Goal: Task Accomplishment & Management: Manage account settings

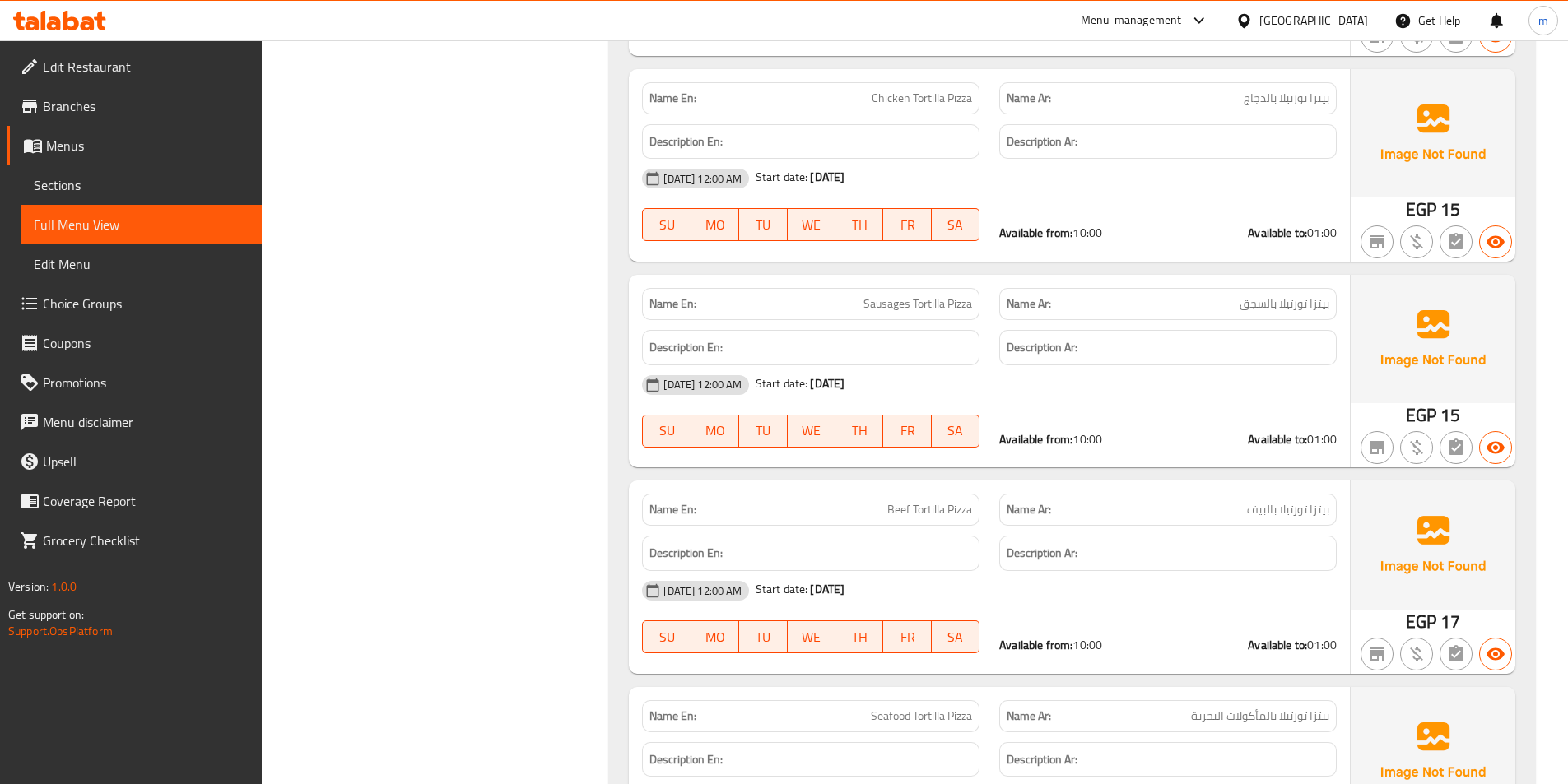
scroll to position [4853, 0]
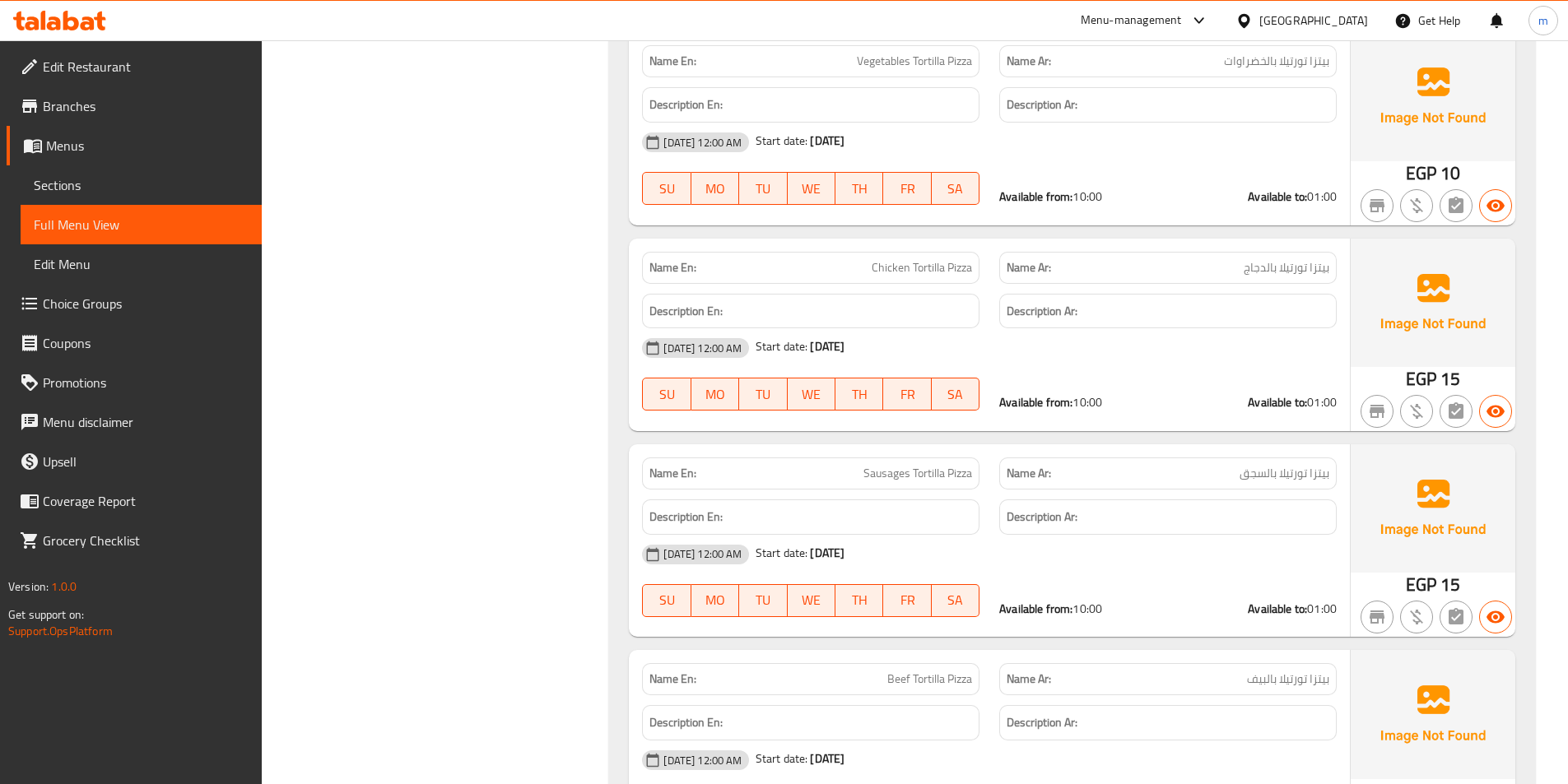
click at [1339, 21] on div "Egypt" at bounding box center [1314, 20] width 109 height 18
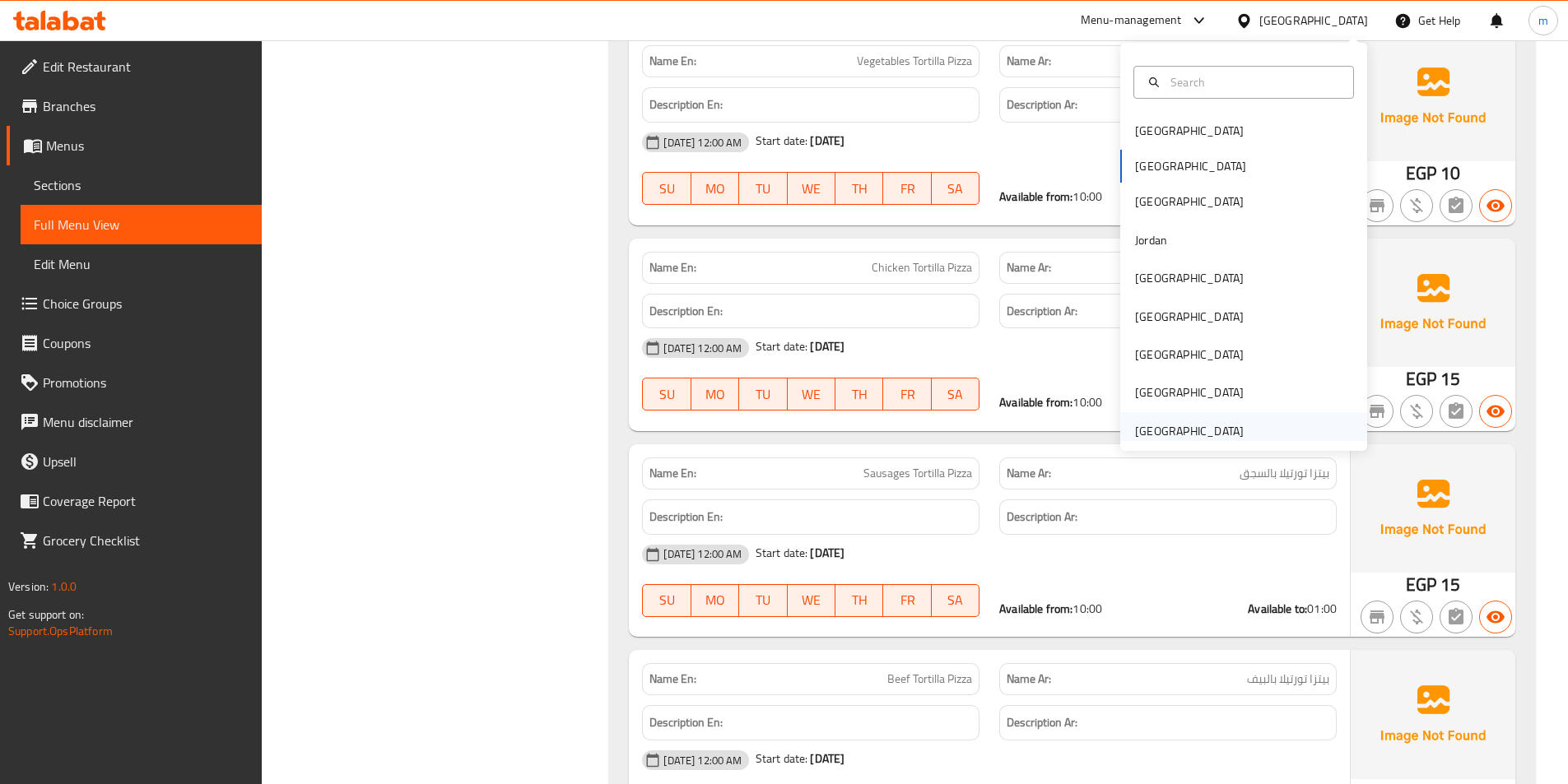
click at [1150, 438] on div "[GEOGRAPHIC_DATA]" at bounding box center [1189, 430] width 109 height 18
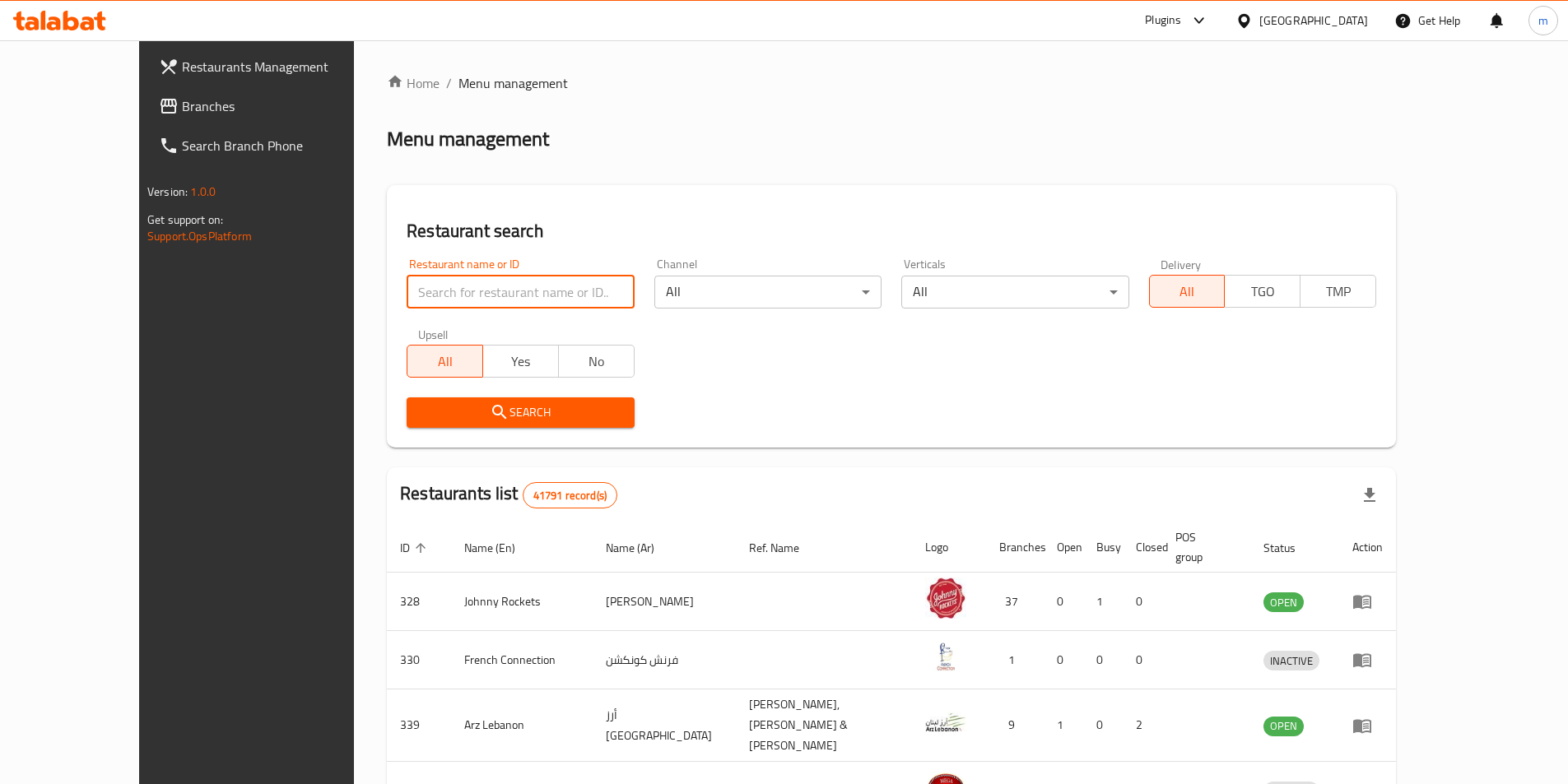
click at [406, 286] on input "search" at bounding box center [520, 292] width 227 height 33
paste input "779679"
type input "779679"
click at [182, 101] on span "Branches" at bounding box center [284, 106] width 206 height 20
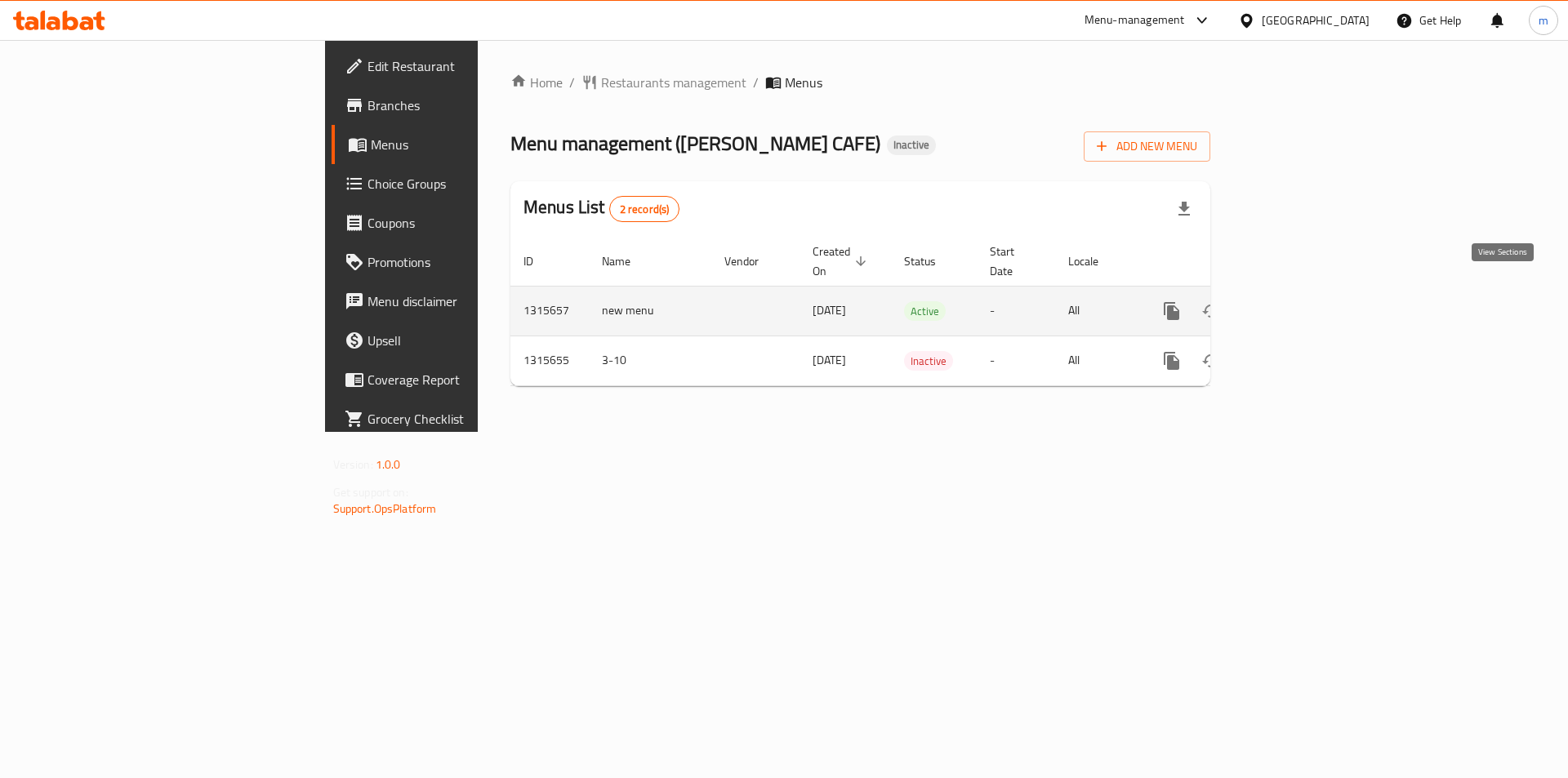
click at [1299, 302] on icon "enhanced table" at bounding box center [1289, 311] width 20 height 20
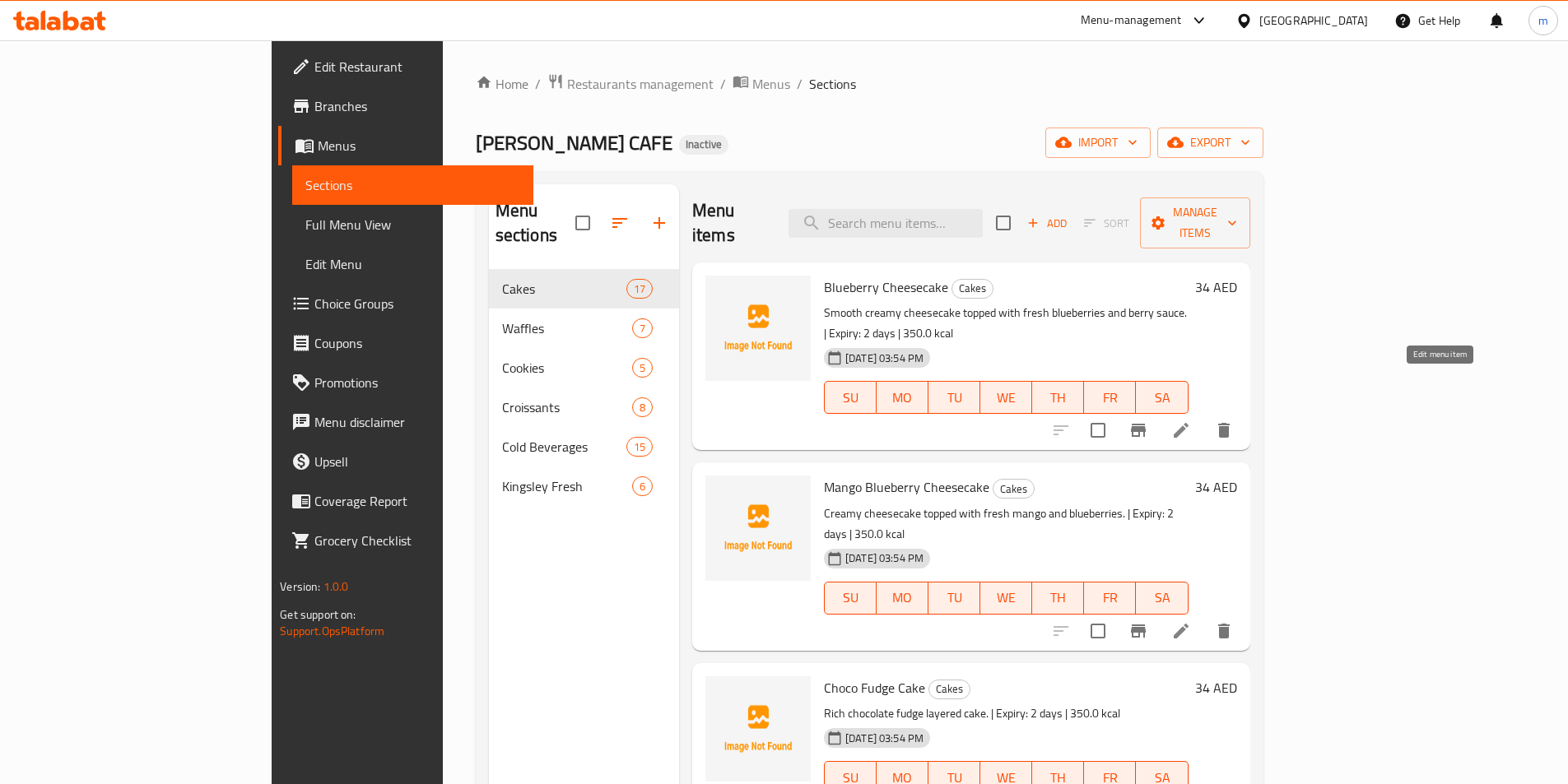
click at [1191, 420] on icon at bounding box center [1180, 430] width 20 height 20
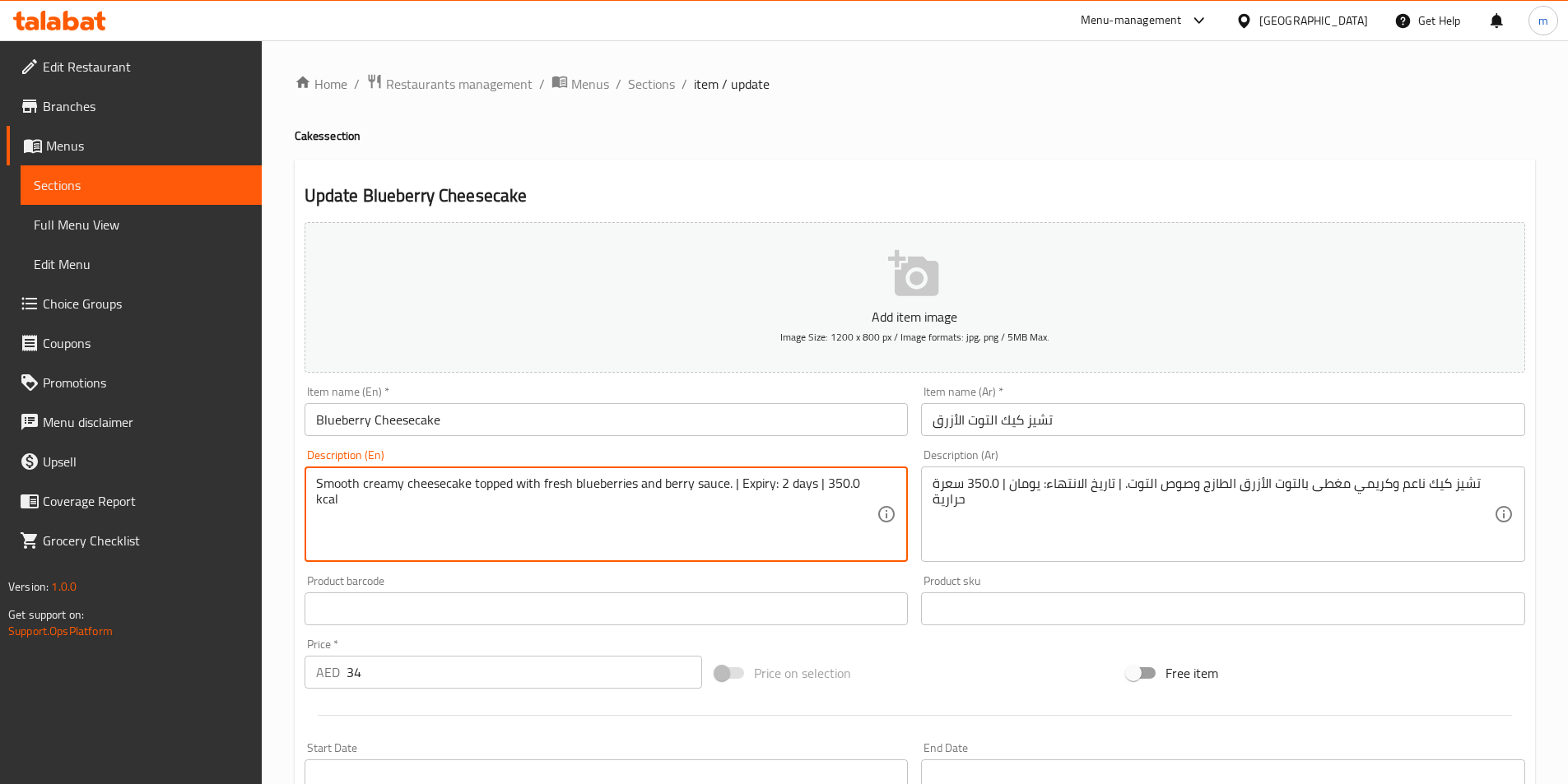
click at [570, 478] on textarea "Smooth creamy cheesecake topped with fresh blueberries and berry sauce. | Expir…" at bounding box center [597, 514] width 561 height 78
click at [492, 490] on textarea "Smooth creamy cheesecake topped with fresh blueberries and berry sauce. | Expir…" at bounding box center [597, 514] width 561 height 78
click at [99, 220] on span "Full Menu View" at bounding box center [141, 224] width 215 height 20
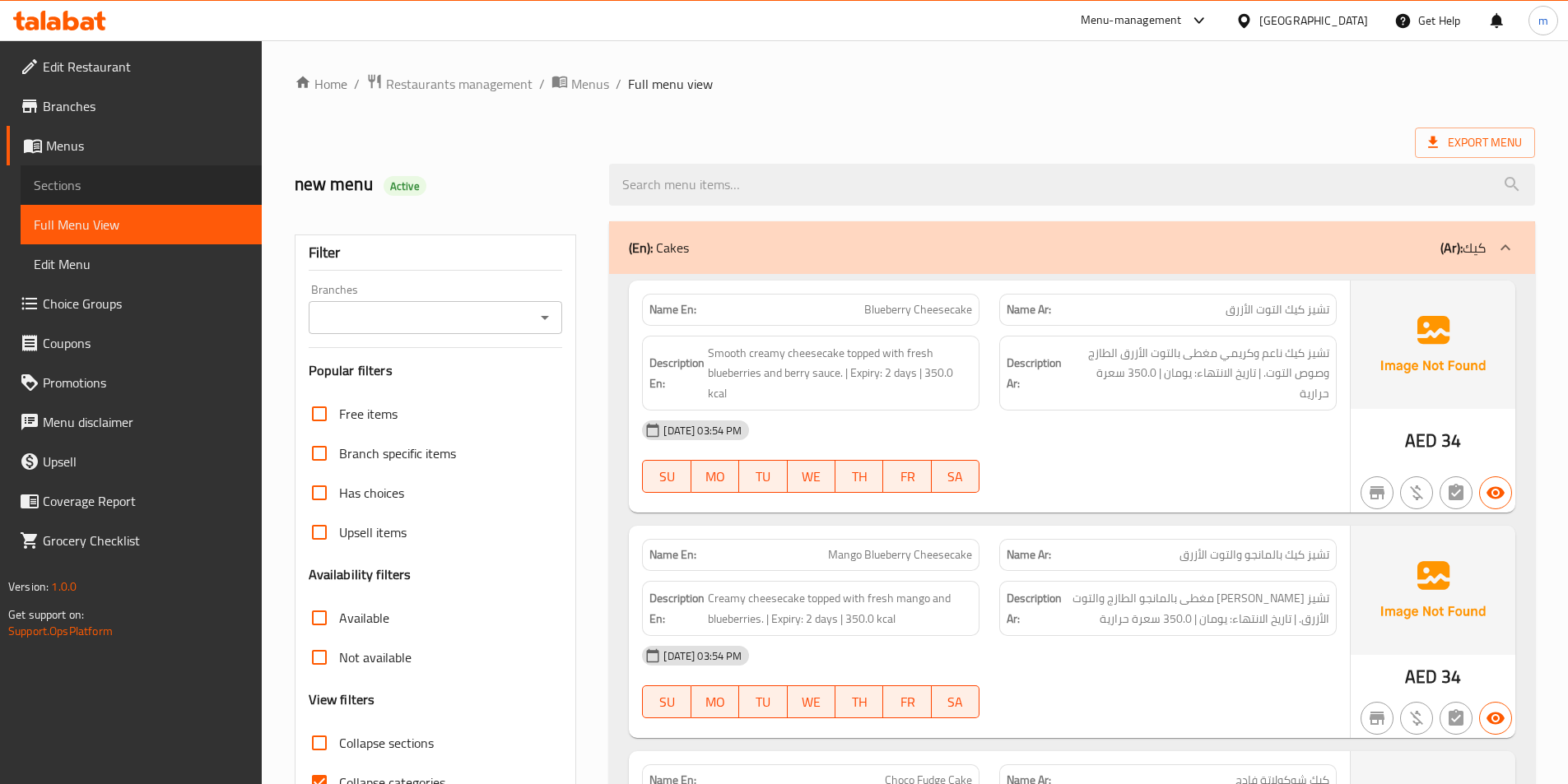
click at [130, 195] on link "Sections" at bounding box center [141, 185] width 241 height 39
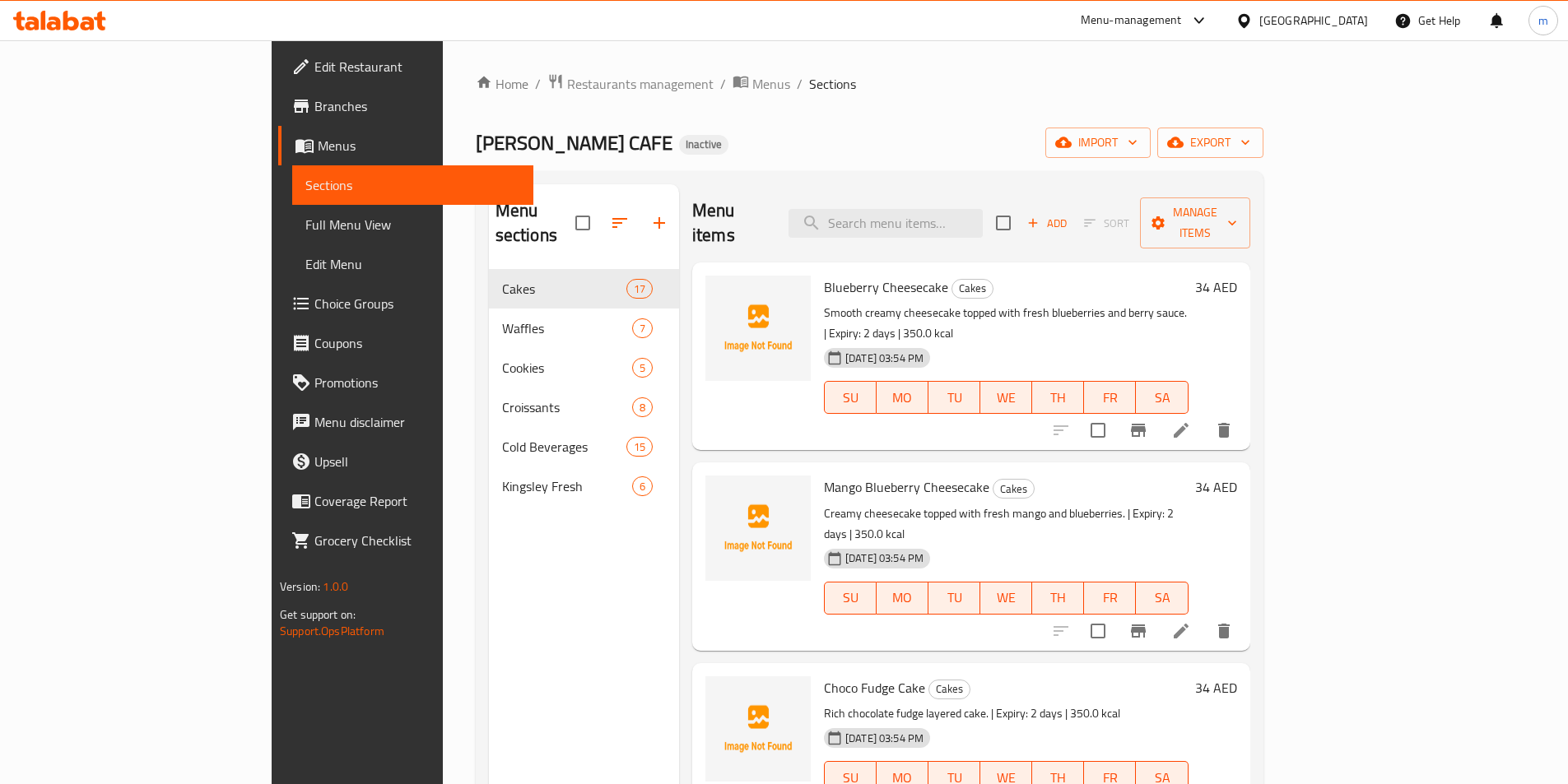
click at [278, 163] on link "Menus" at bounding box center [405, 145] width 255 height 39
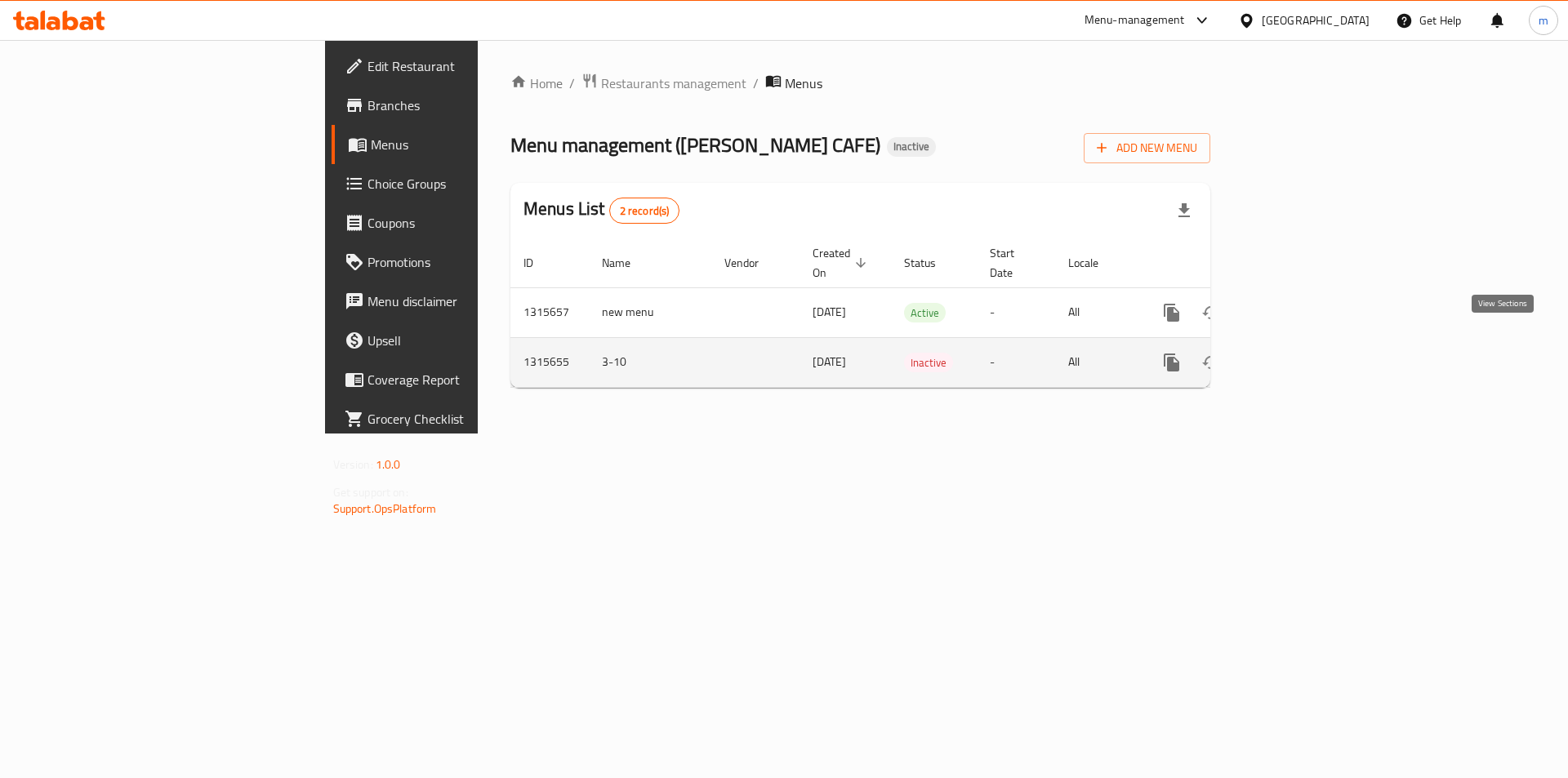
click at [1299, 353] on icon "enhanced table" at bounding box center [1289, 362] width 20 height 20
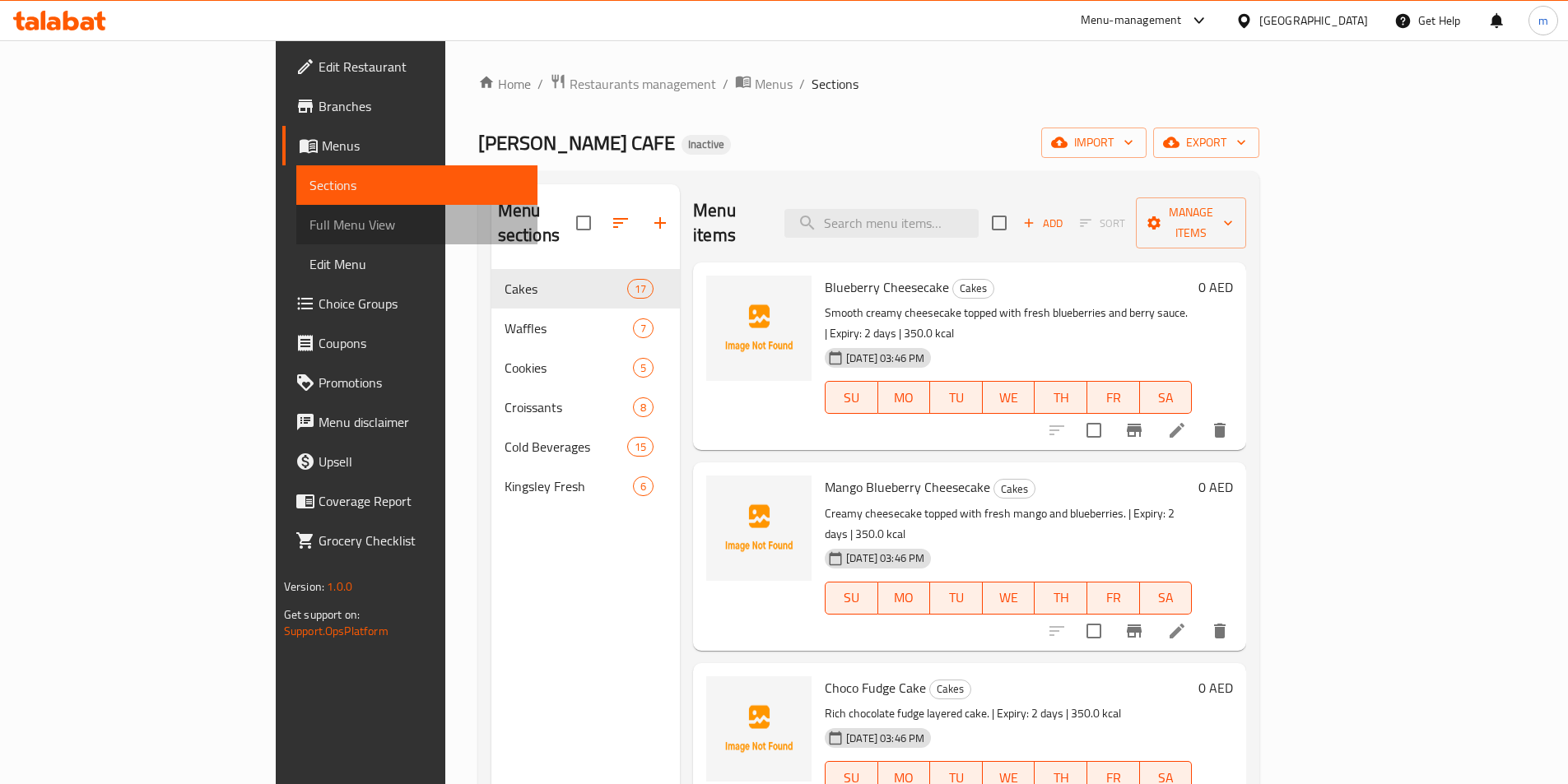
click at [310, 218] on span "Full Menu View" at bounding box center [417, 224] width 215 height 20
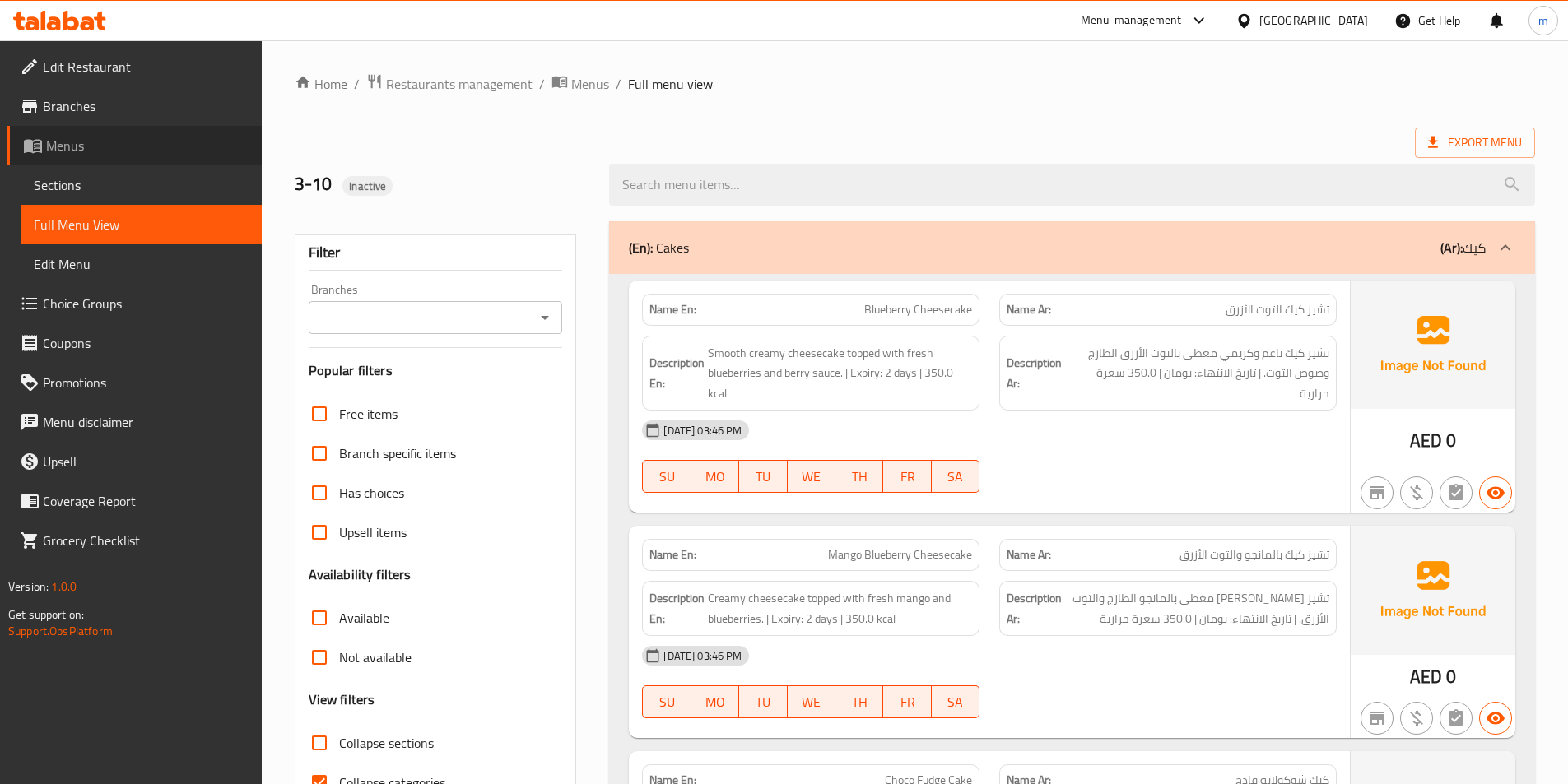
click at [127, 138] on span "Menus" at bounding box center [147, 145] width 203 height 20
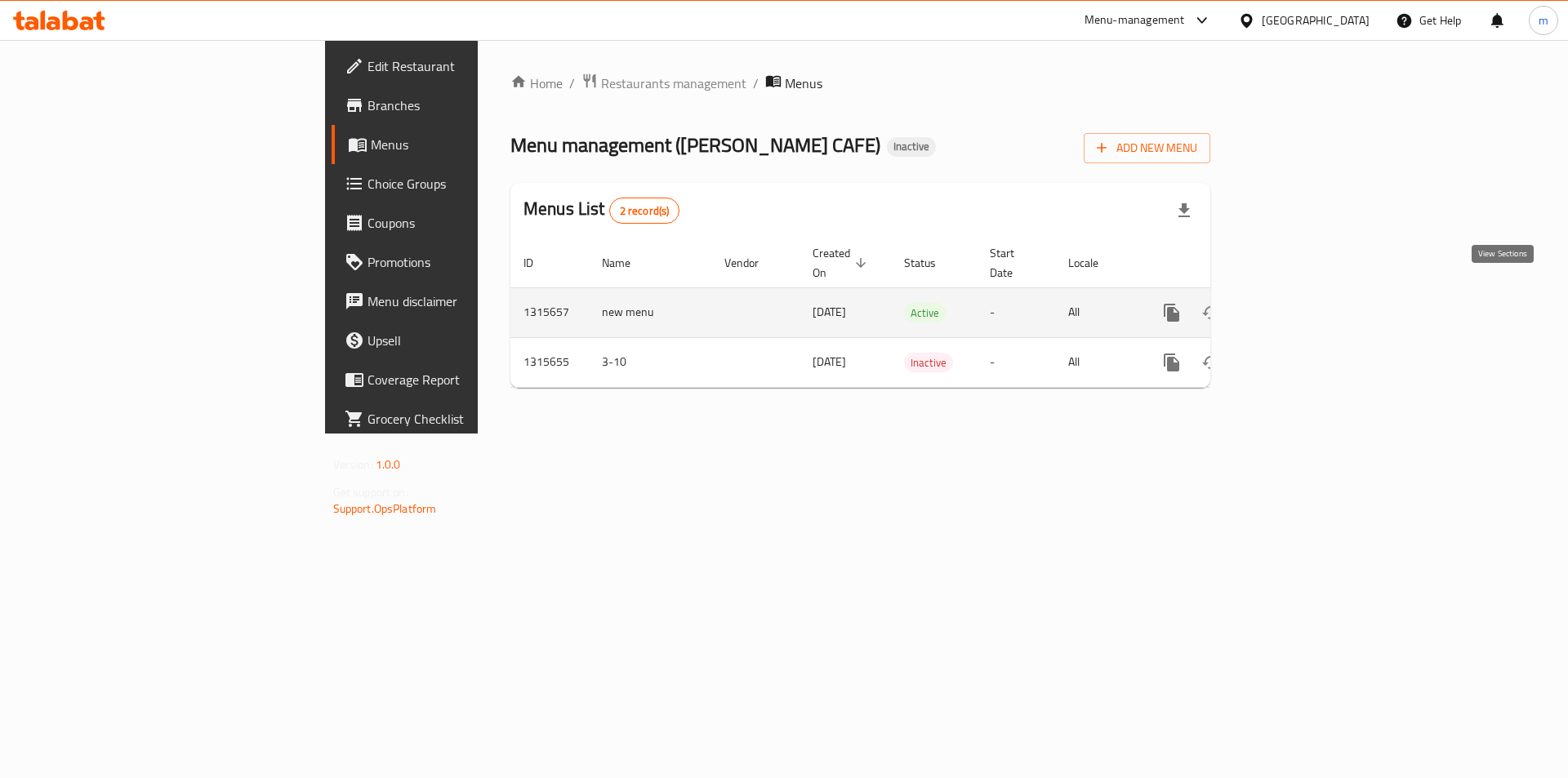
click at [1309, 296] on link "enhanced table" at bounding box center [1290, 313] width 39 height 39
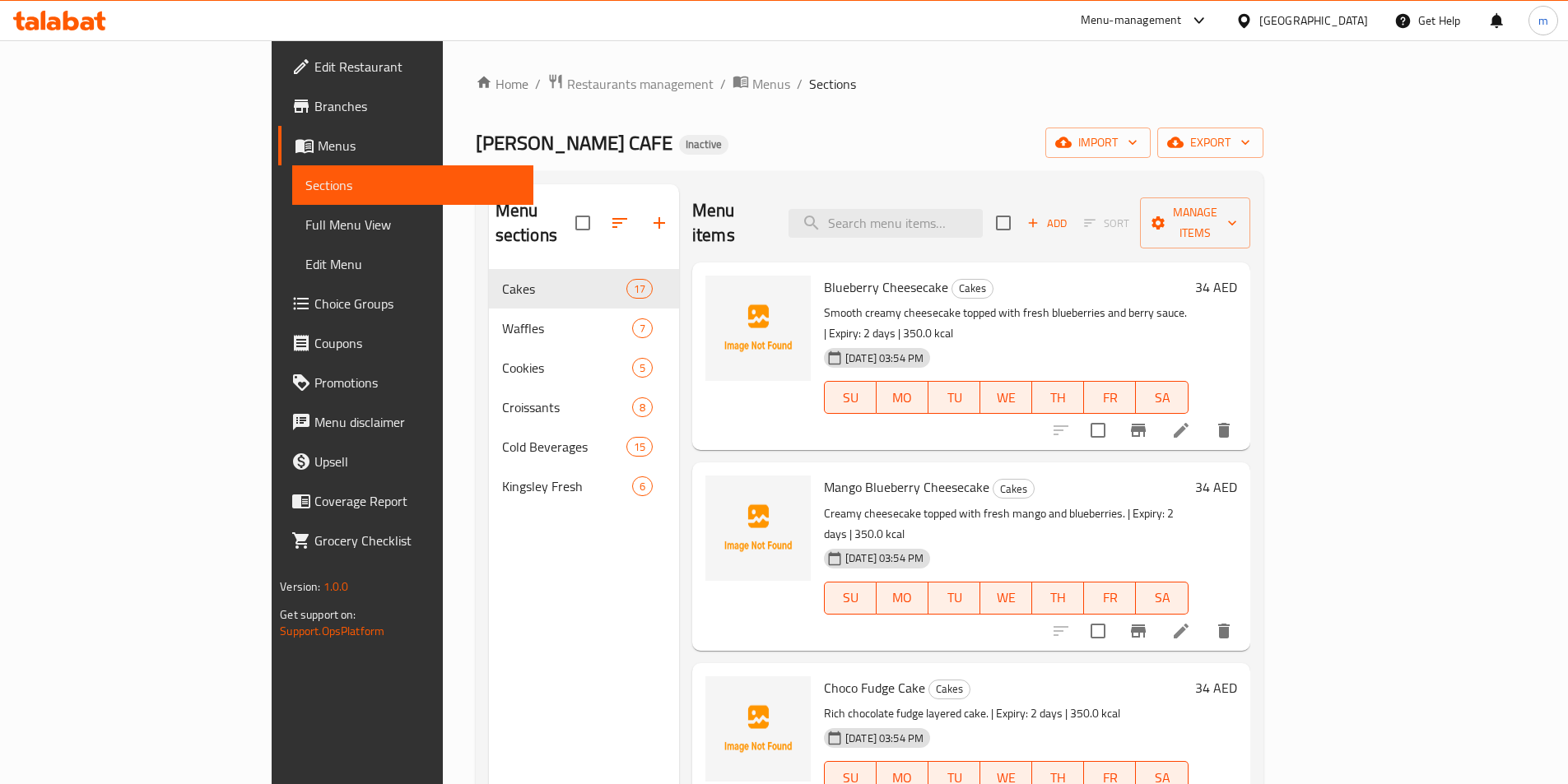
click at [292, 212] on link "Full Menu View" at bounding box center [412, 224] width 241 height 39
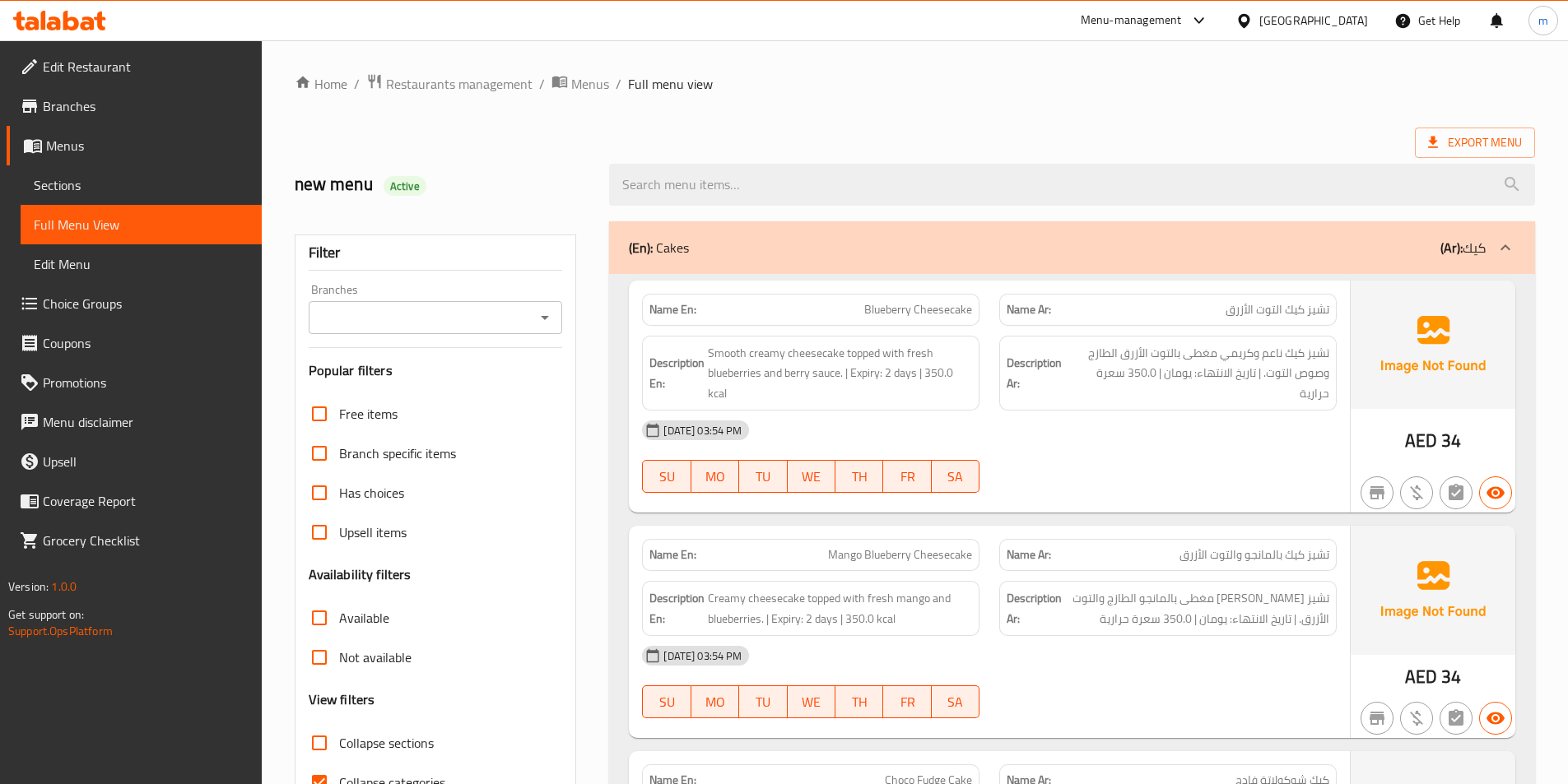
scroll to position [164, 0]
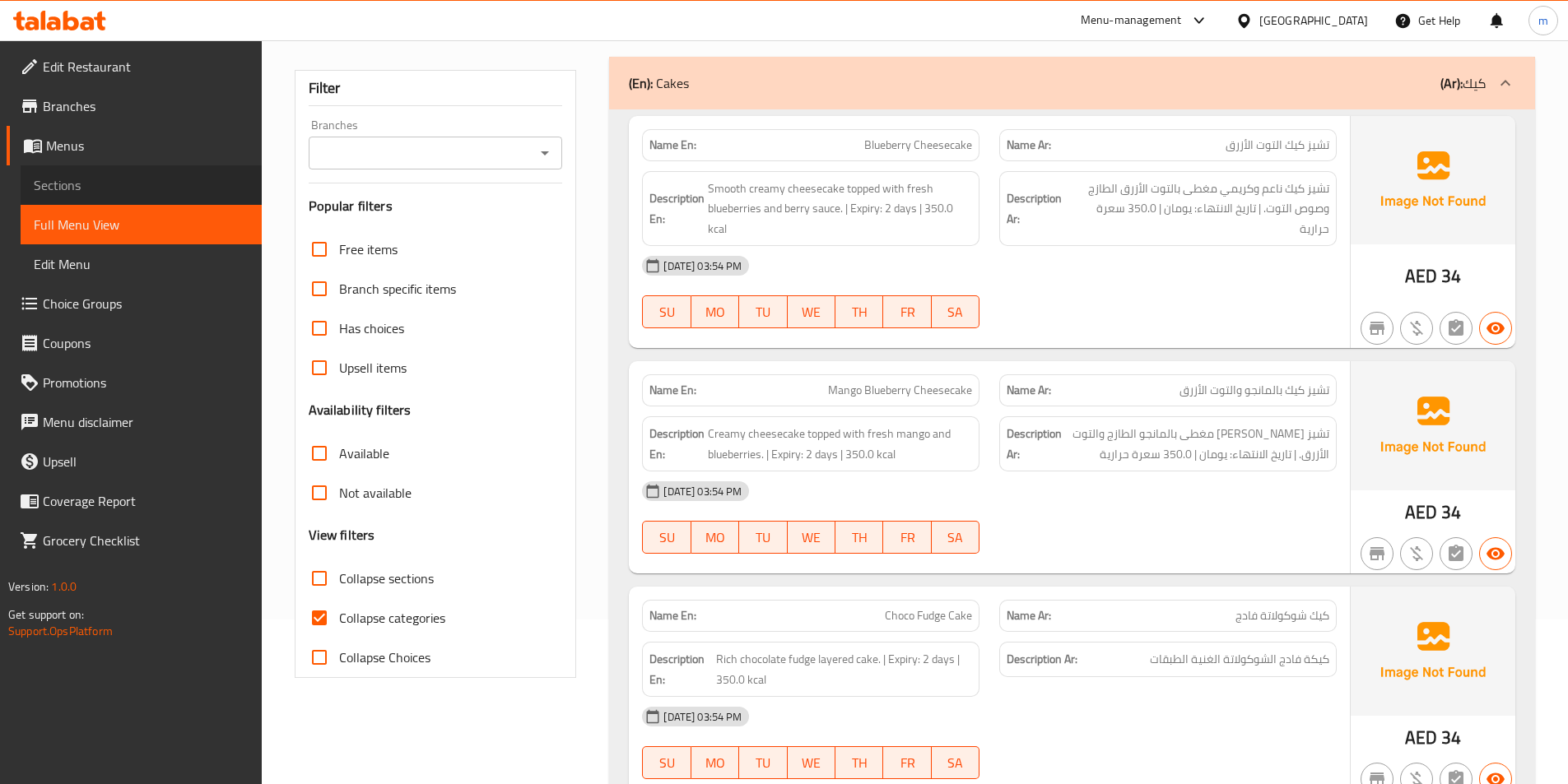
click at [98, 177] on span "Sections" at bounding box center [141, 185] width 215 height 20
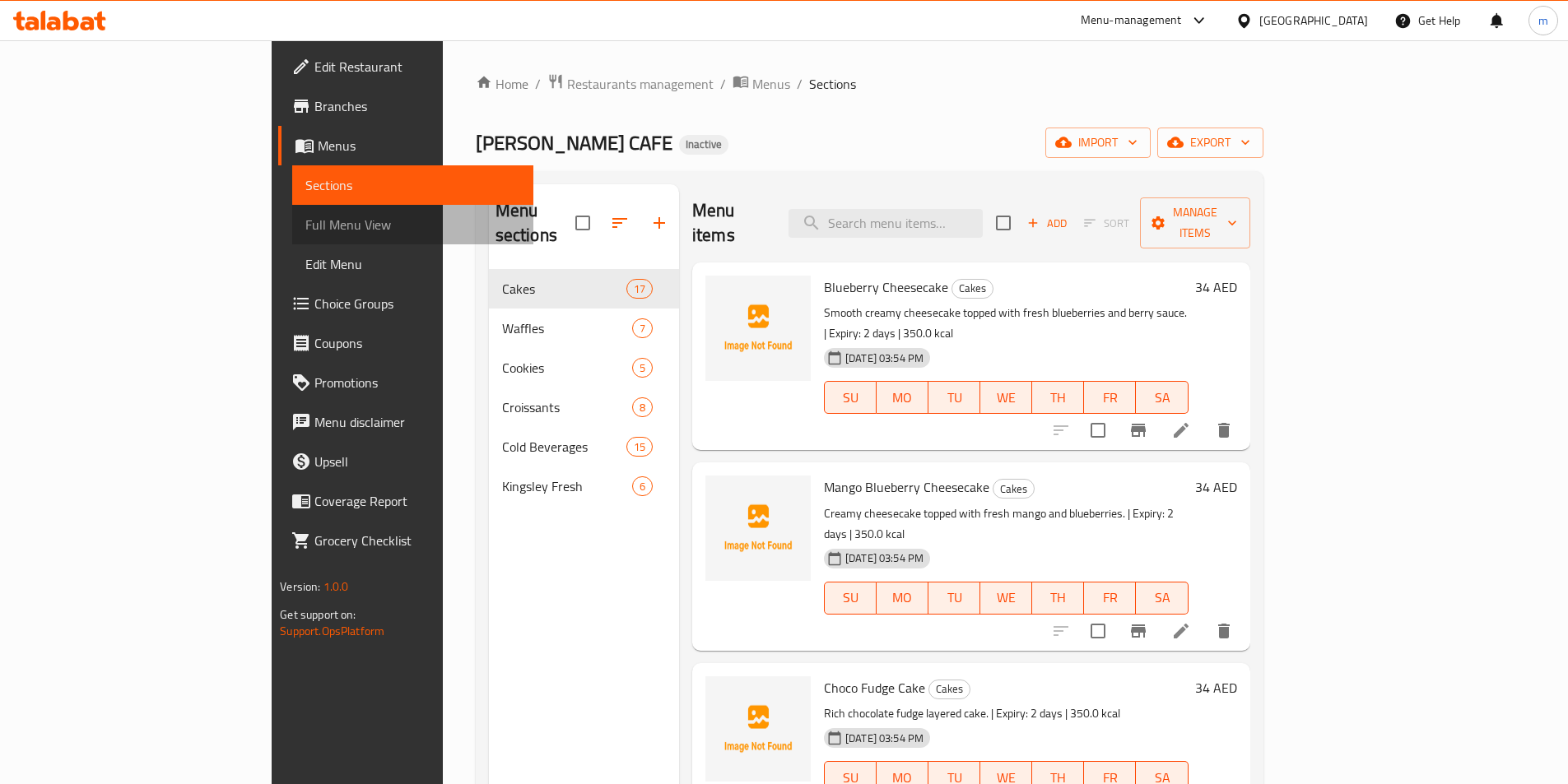
click at [305, 223] on span "Full Menu View" at bounding box center [412, 224] width 215 height 20
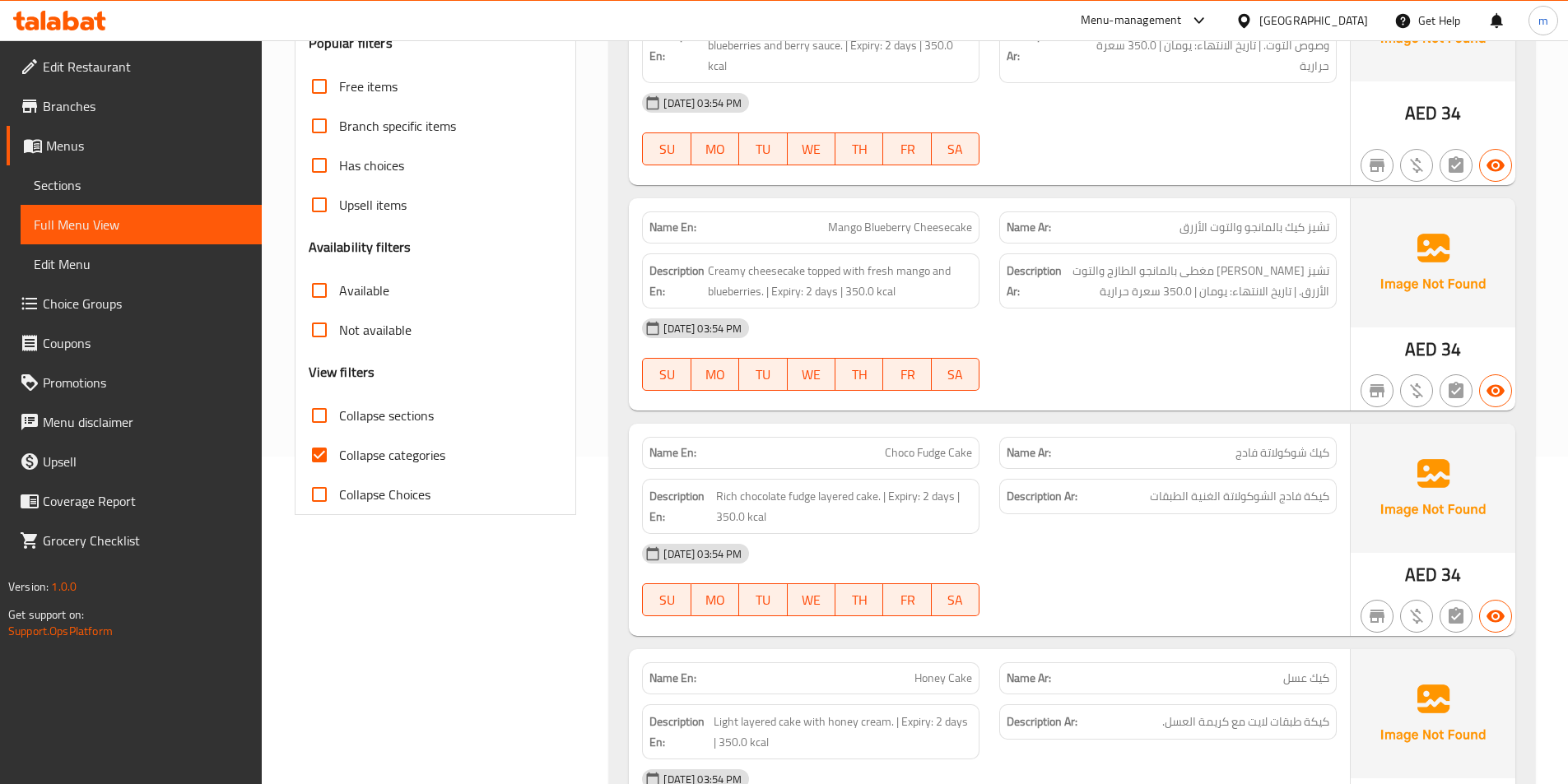
scroll to position [329, 0]
click at [421, 451] on span "Collapse categories" at bounding box center [391, 453] width 106 height 20
click at [339, 451] on input "Collapse categories" at bounding box center [319, 453] width 39 height 39
click at [347, 454] on span "Collapse categories" at bounding box center [391, 453] width 106 height 20
click at [339, 454] on input "Collapse categories" at bounding box center [319, 453] width 39 height 39
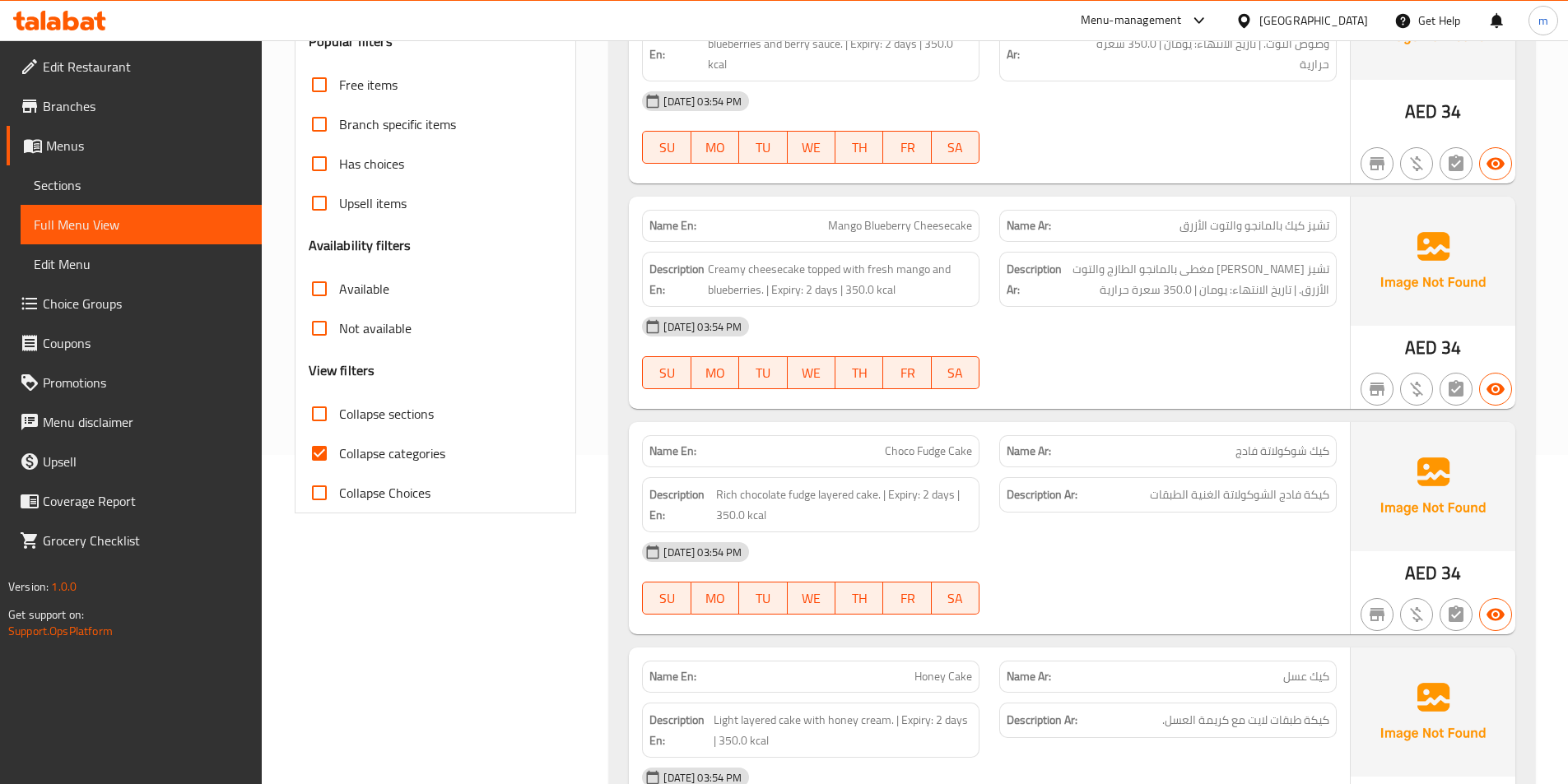
click at [347, 454] on span "Collapse categories" at bounding box center [391, 453] width 106 height 20
click at [339, 454] on input "Collapse categories" at bounding box center [319, 453] width 39 height 39
checkbox input "false"
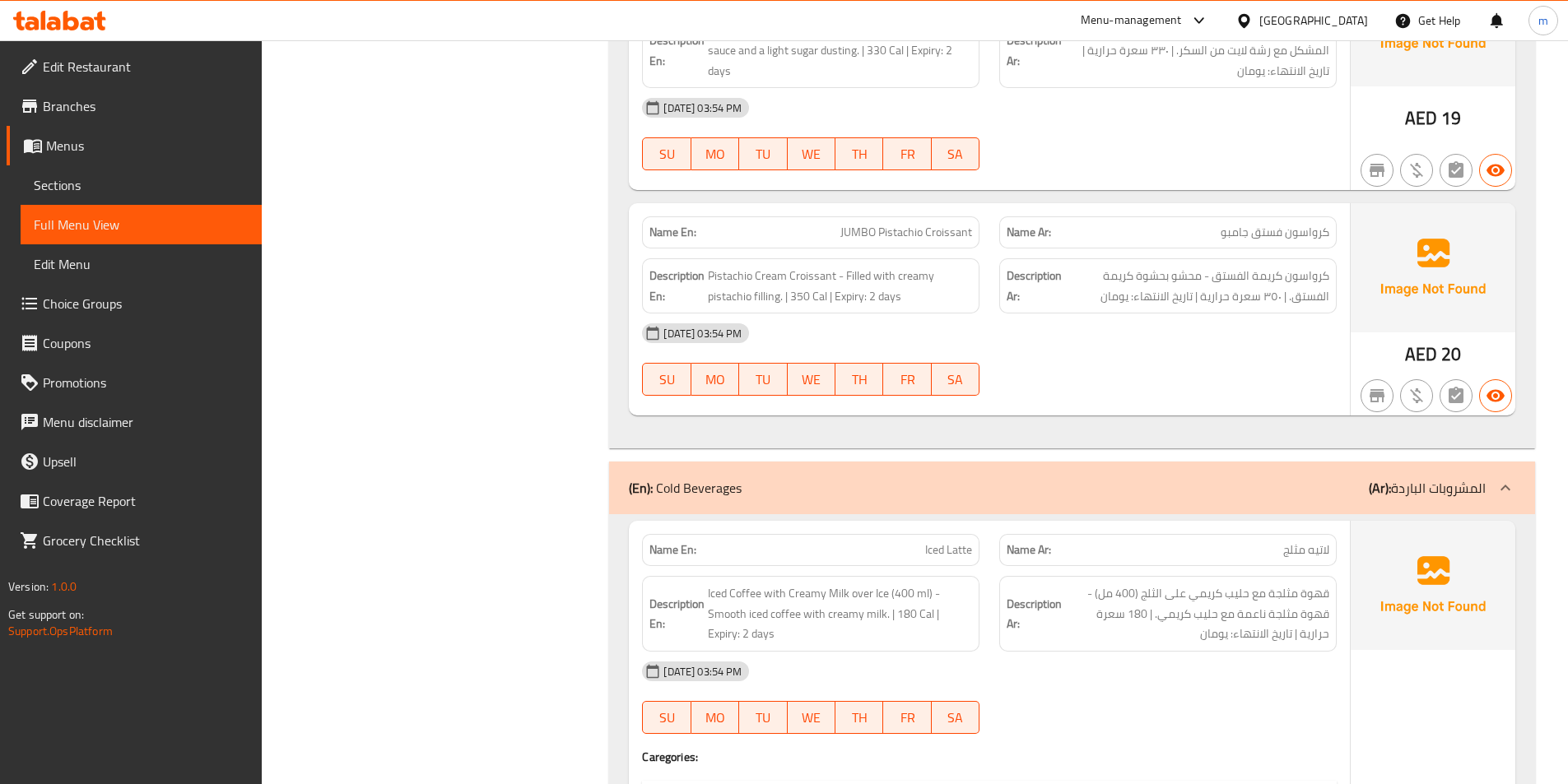
scroll to position [8719, 0]
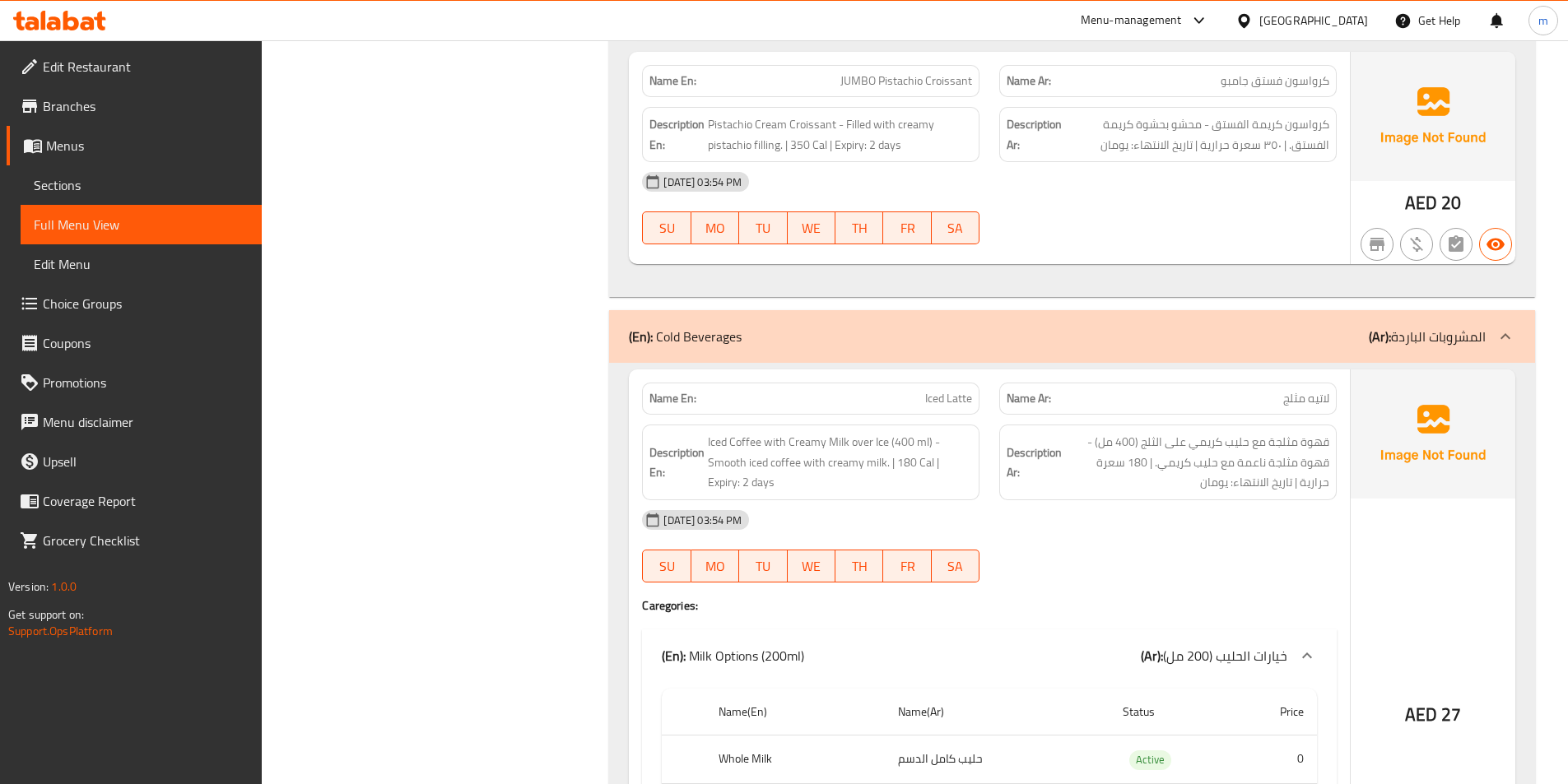
click at [73, 190] on span "Sections" at bounding box center [141, 185] width 215 height 20
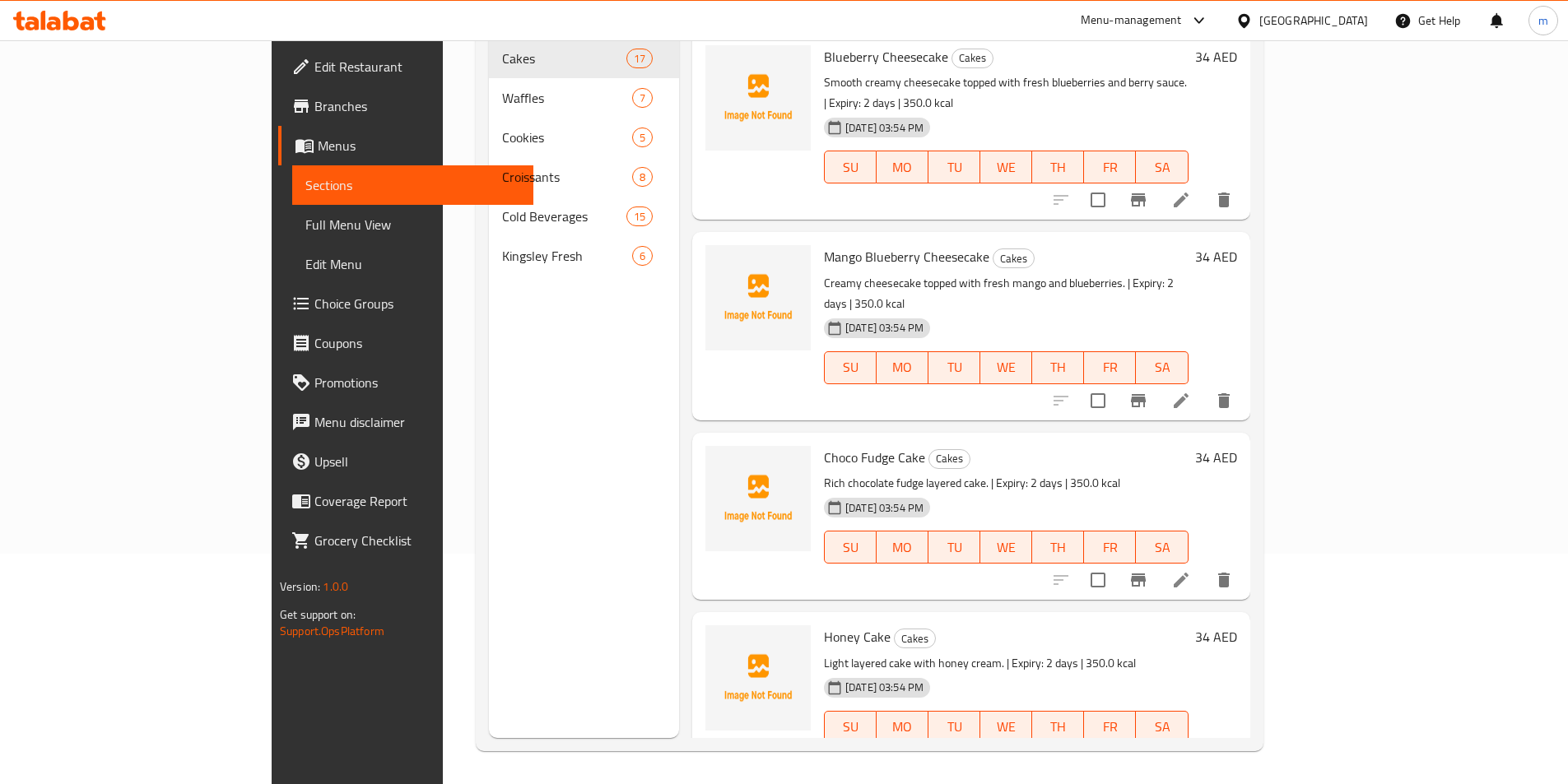
scroll to position [231, 0]
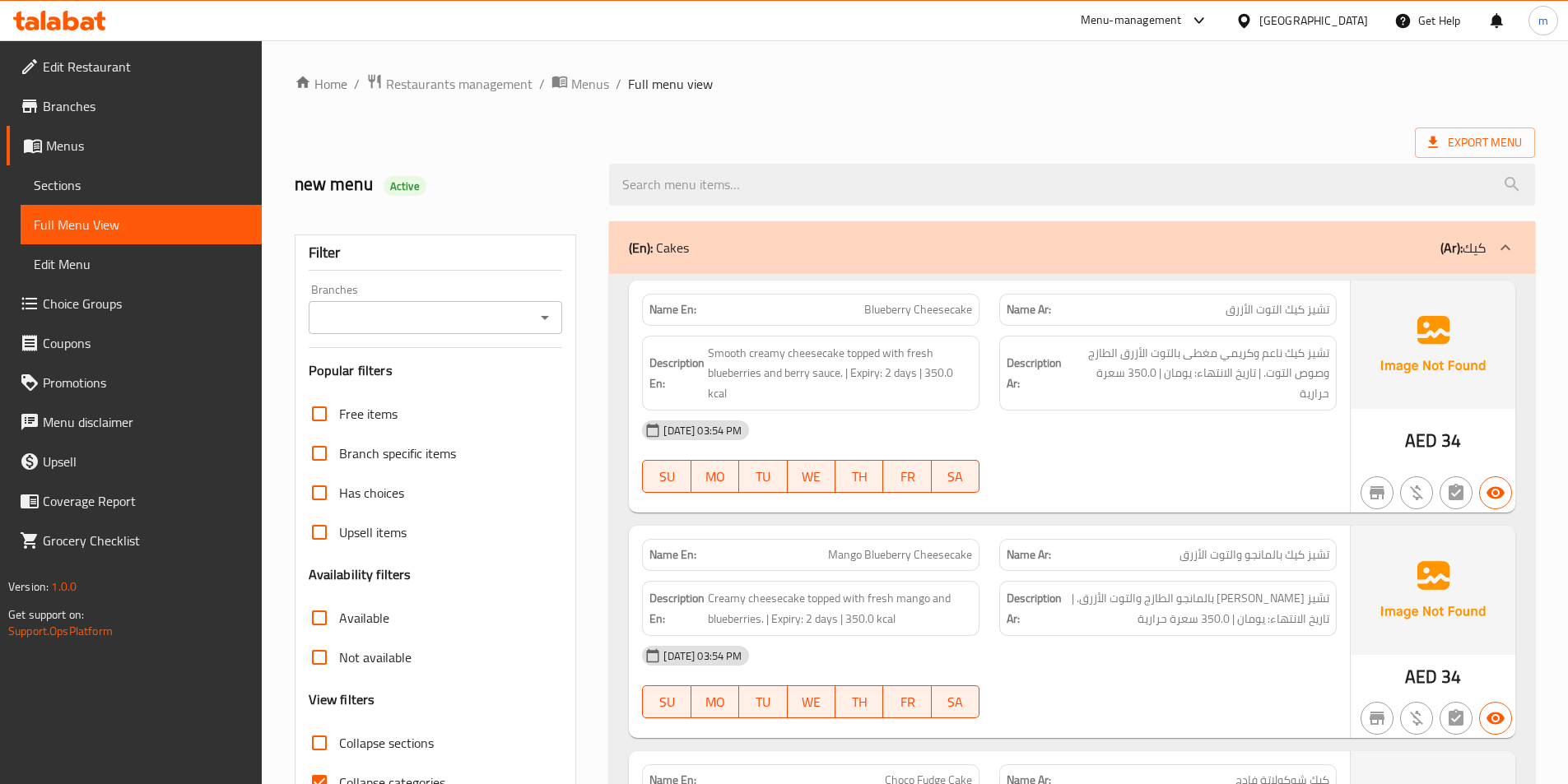
click at [172, 263] on span "Edit Menu" at bounding box center [141, 264] width 215 height 20
